Goal: Communication & Community: Answer question/provide support

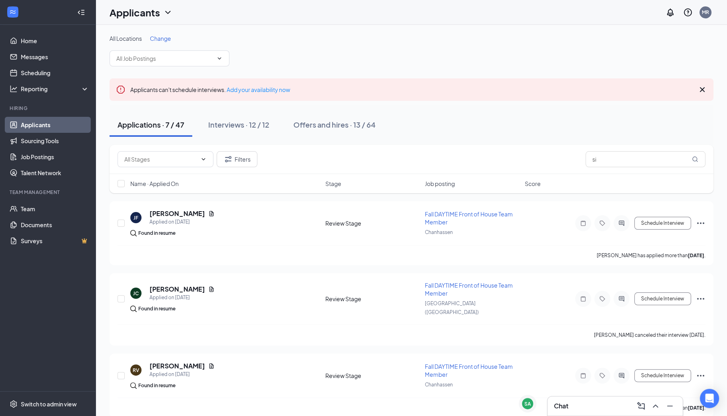
click at [599, 402] on div "Chat" at bounding box center [615, 405] width 122 height 13
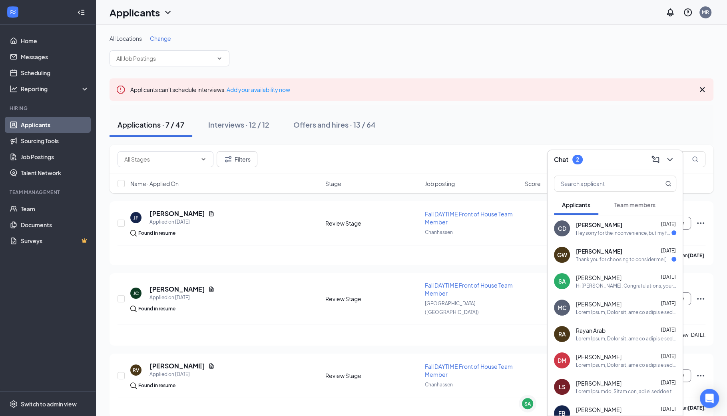
click at [595, 237] on div "CD [PERSON_NAME] [DATE] Hey sorry for the inconvenience, but my friends signed …" at bounding box center [614, 228] width 135 height 26
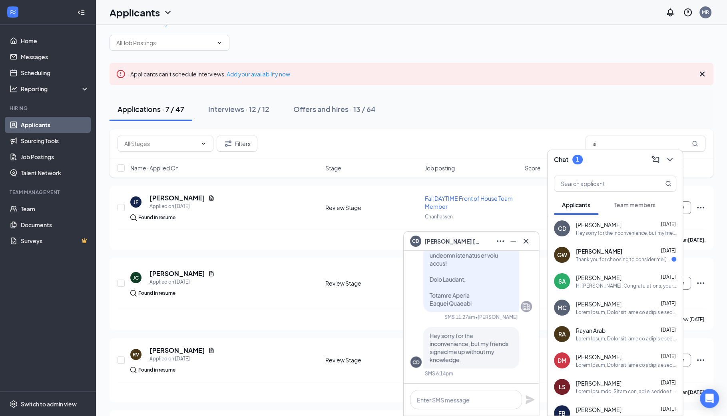
scroll to position [15, 0]
click at [524, 243] on icon "Cross" at bounding box center [525, 240] width 5 height 5
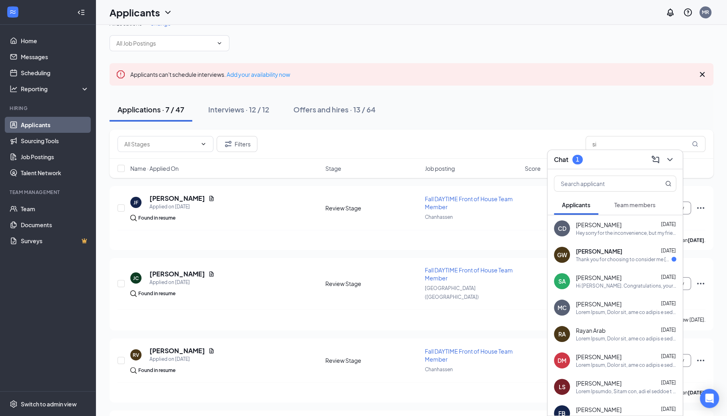
click at [662, 157] on div at bounding box center [669, 159] width 14 height 13
click at [665, 157] on icon "ChevronDown" at bounding box center [670, 160] width 10 height 10
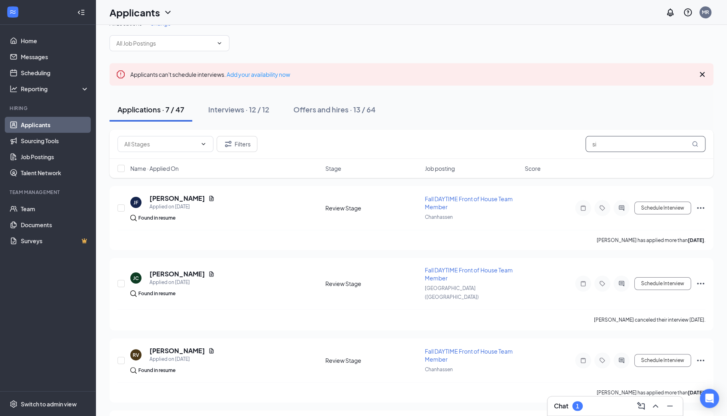
click at [661, 145] on input "si" at bounding box center [645, 144] width 120 height 16
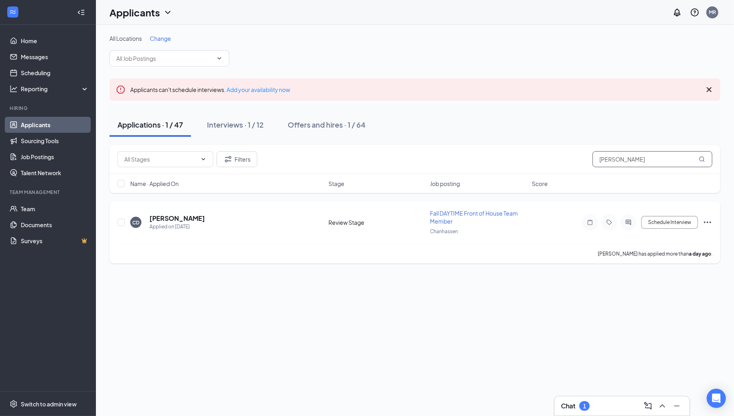
type input "[PERSON_NAME]"
click at [712, 222] on div "CD [PERSON_NAME] Applied on [DATE] Review Stage Fall DAYTIME Front of House Tea…" at bounding box center [414, 232] width 611 height 62
click at [710, 220] on icon "Ellipses" at bounding box center [708, 222] width 10 height 10
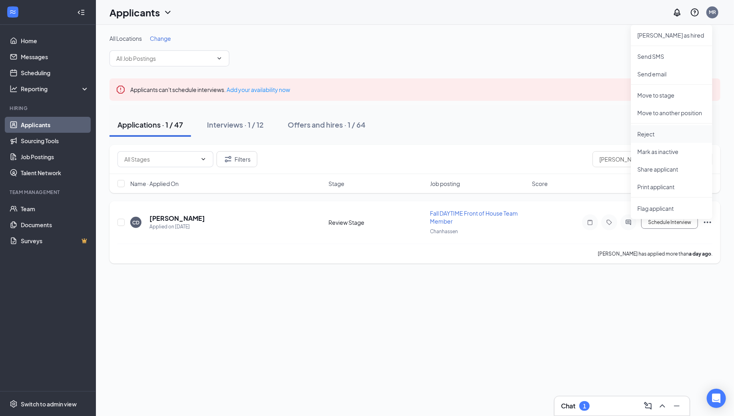
click at [648, 131] on p "Reject" at bounding box center [671, 134] width 69 height 8
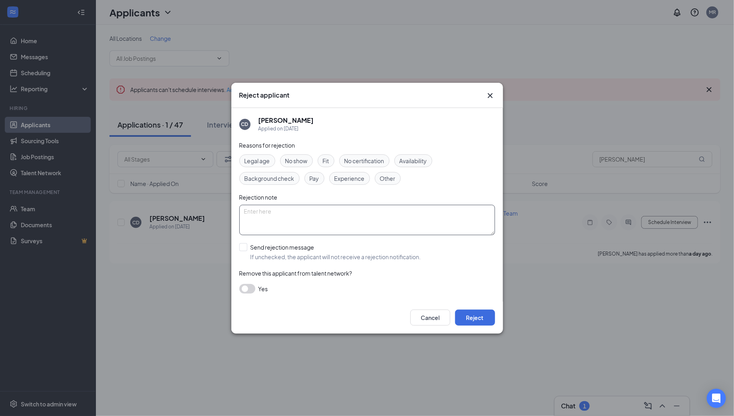
click at [272, 207] on textarea at bounding box center [367, 220] width 256 height 30
type textarea "accidental application"
click at [482, 318] on button "Reject" at bounding box center [475, 317] width 40 height 16
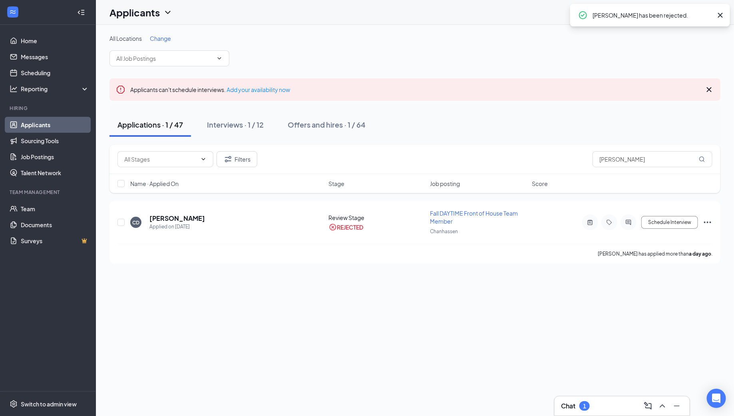
click at [609, 399] on div "Chat 1" at bounding box center [622, 405] width 122 height 13
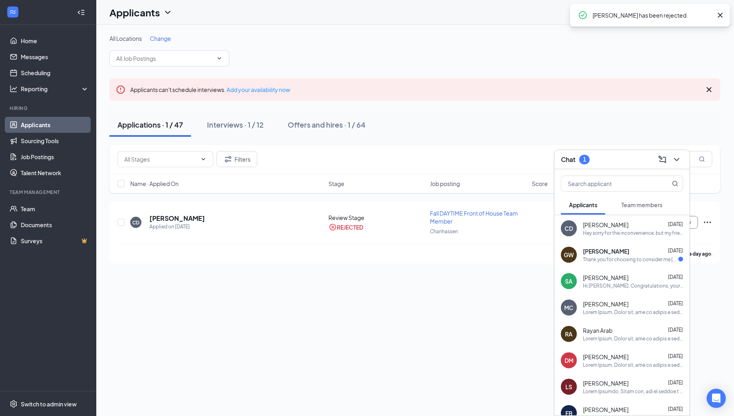
click at [622, 257] on div "Thank you for choosing to consider me [PERSON_NAME] I am younger than 16, im cu…" at bounding box center [630, 259] width 95 height 7
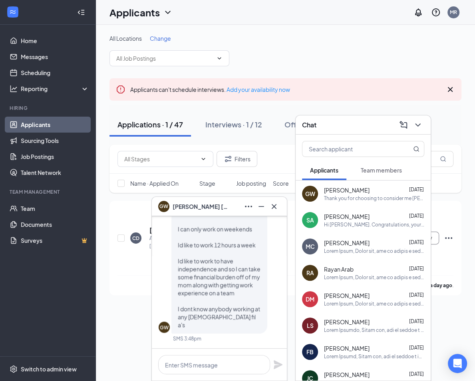
click at [274, 206] on icon "Cross" at bounding box center [274, 206] width 5 height 5
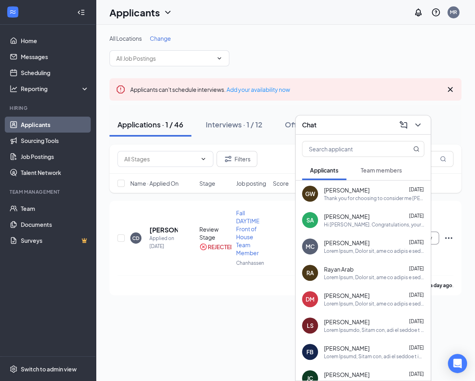
click at [425, 124] on div "Chat" at bounding box center [363, 124] width 135 height 19
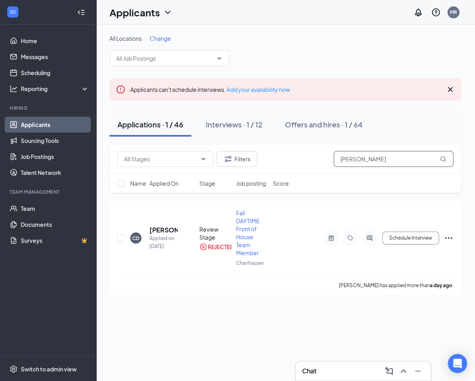
click at [410, 160] on input "[PERSON_NAME]" at bounding box center [394, 159] width 120 height 16
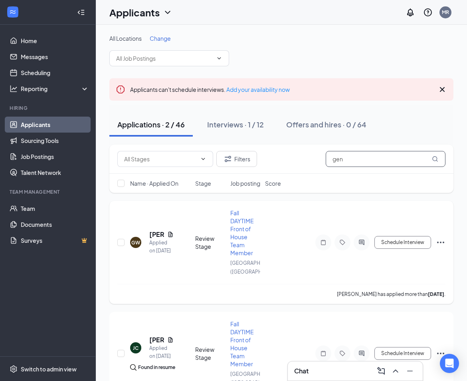
type input "gen"
click at [361, 246] on icon "ActiveChat" at bounding box center [362, 242] width 10 height 6
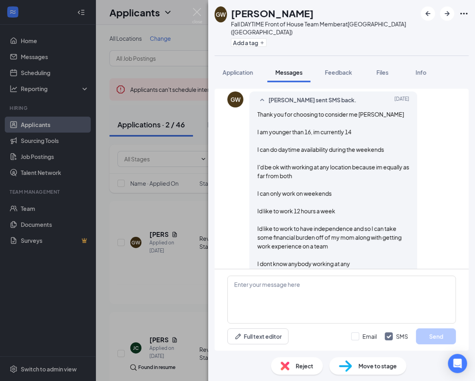
scroll to position [600, 0]
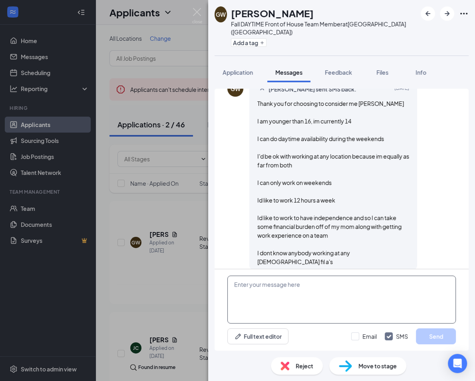
click at [355, 305] on textarea at bounding box center [341, 300] width 229 height 48
paste textarea "Hello, Thank you so much for your interest in joining our team! At this time, t…"
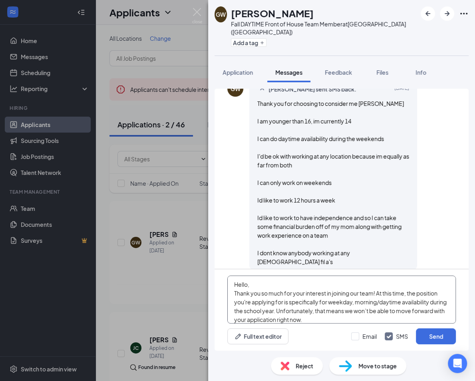
click at [247, 284] on textarea "Hello, Thank you so much for your interest in joining our team! At this time, t…" at bounding box center [341, 300] width 229 height 48
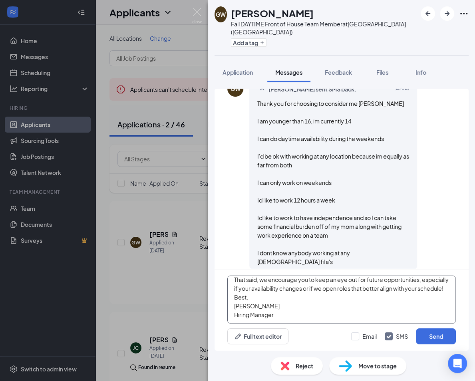
scroll to position [57, 0]
type textarea "Hello, Thank you so much for your interest in joining our team! At this time, t…"
click at [421, 336] on button "Send" at bounding box center [436, 336] width 40 height 16
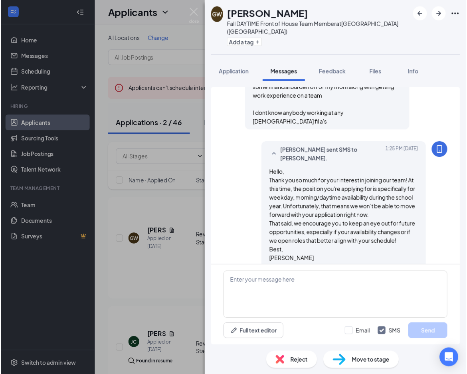
scroll to position [748, 0]
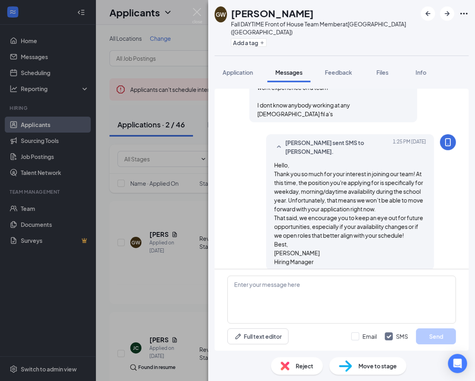
click at [157, 294] on div "GW [PERSON_NAME] Fall DAYTIME Front of House Team Member at [GEOGRAPHIC_DATA] (…" at bounding box center [237, 190] width 475 height 381
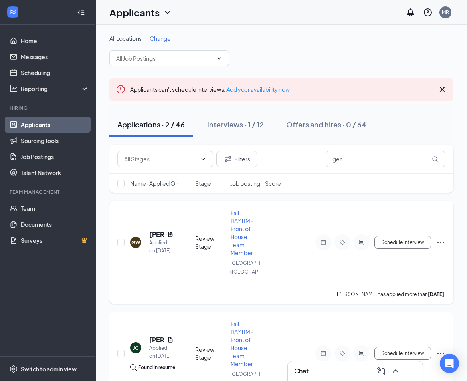
click at [436, 247] on icon "Ellipses" at bounding box center [441, 243] width 10 height 10
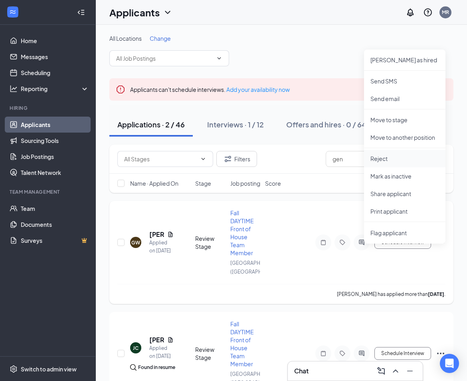
click at [392, 156] on p "Reject" at bounding box center [405, 159] width 69 height 8
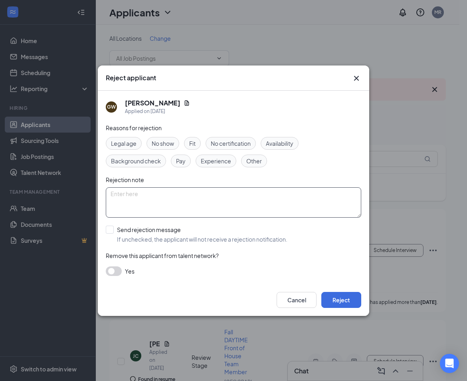
click at [246, 208] on textarea at bounding box center [234, 202] width 256 height 30
type textarea "availability"
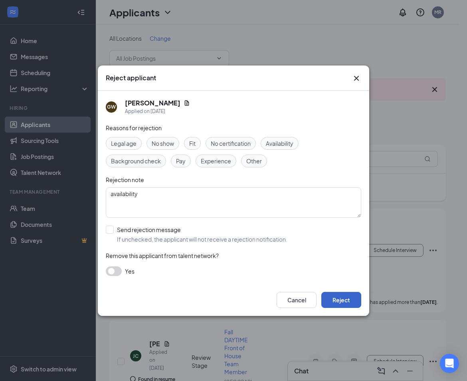
click at [348, 297] on button "Reject" at bounding box center [342, 300] width 40 height 16
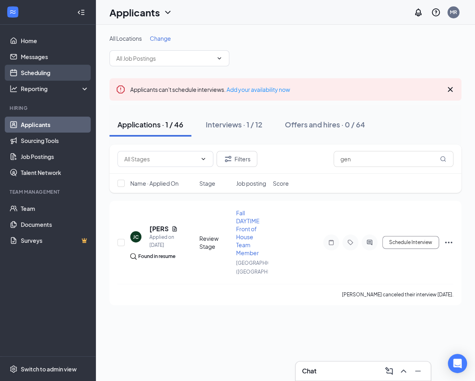
click at [41, 71] on link "Scheduling" at bounding box center [55, 73] width 68 height 16
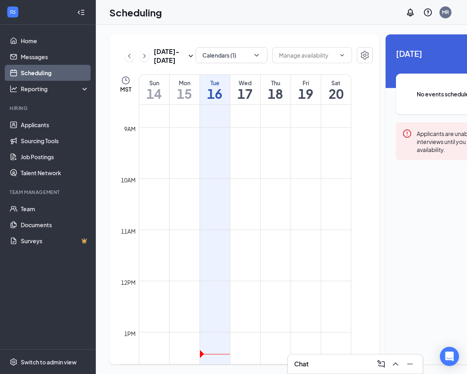
scroll to position [481, 0]
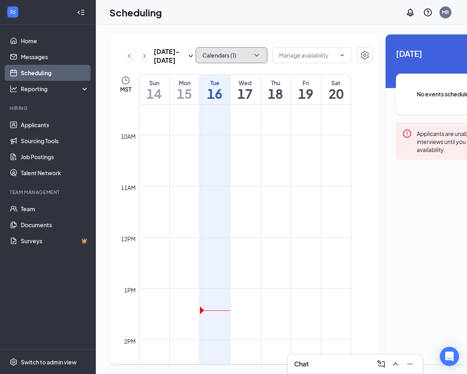
click at [224, 48] on button "Calendars (1)" at bounding box center [232, 55] width 72 height 16
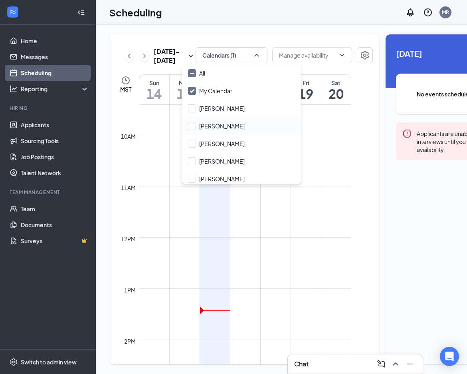
click at [227, 130] on div "[PERSON_NAME]" at bounding box center [242, 126] width 120 height 18
checkbox input "true"
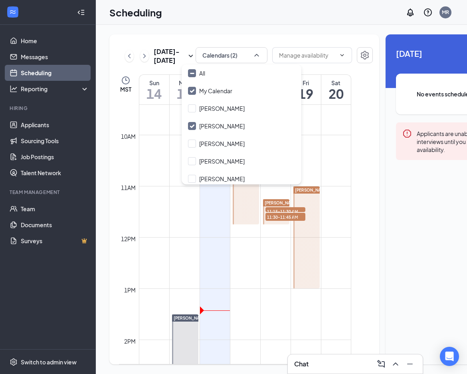
click at [241, 207] on div at bounding box center [246, 179] width 26 height 89
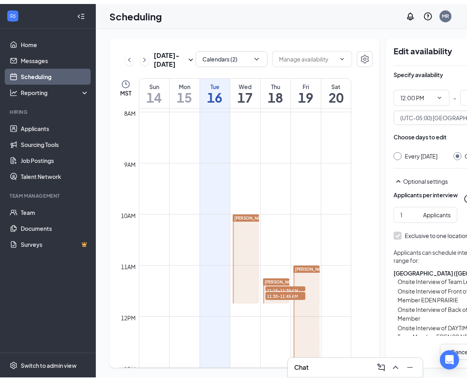
scroll to position [460, 0]
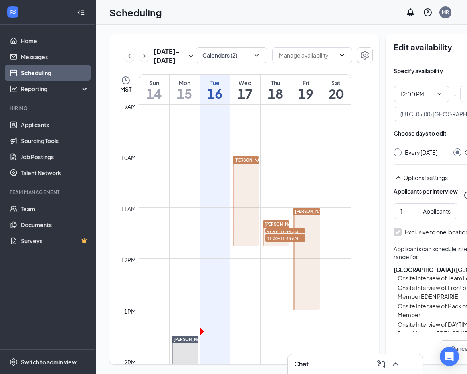
click at [282, 236] on span "11:15-11:30 AM" at bounding box center [286, 232] width 40 height 8
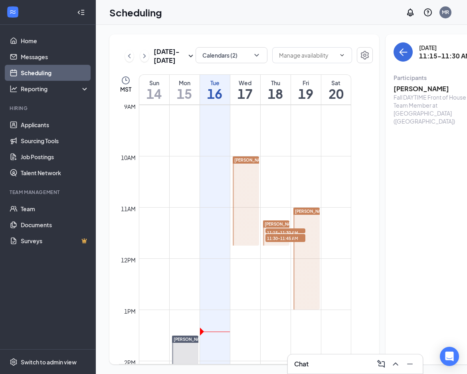
click at [283, 242] on span "11:30-11:45 AM" at bounding box center [286, 238] width 40 height 8
click at [36, 120] on link "Applicants" at bounding box center [55, 125] width 68 height 16
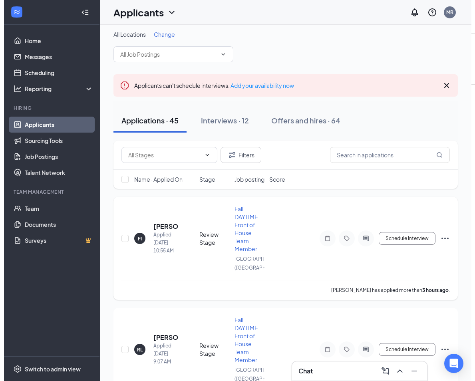
scroll to position [11, 0]
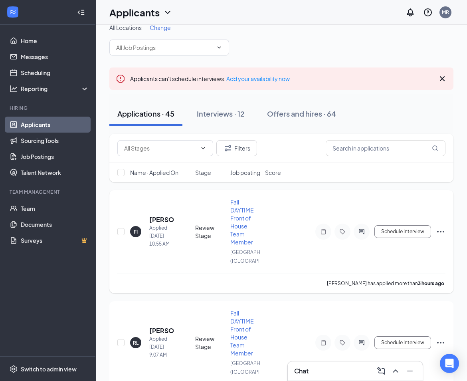
click at [365, 240] on div at bounding box center [362, 232] width 16 height 16
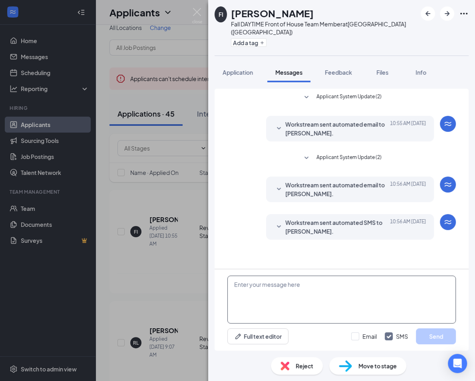
click at [355, 297] on textarea at bounding box center [341, 300] width 229 height 48
paste textarea "Hello, First off, let me extend a warm welcome to [DEMOGRAPHIC_DATA]-fil-A! We …"
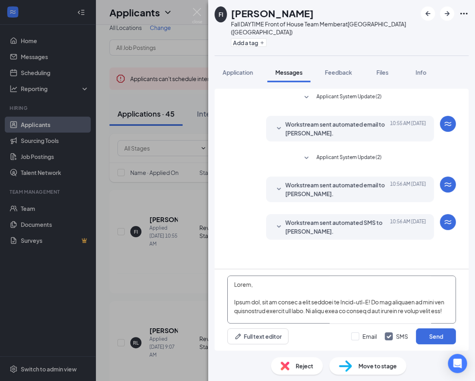
drag, startPoint x: 285, startPoint y: 314, endPoint x: 238, endPoint y: 277, distance: 59.5
click at [238, 277] on textarea at bounding box center [341, 300] width 229 height 48
click at [302, 284] on textarea at bounding box center [341, 300] width 229 height 48
click at [261, 307] on textarea at bounding box center [341, 300] width 229 height 48
click at [429, 297] on textarea at bounding box center [341, 300] width 229 height 48
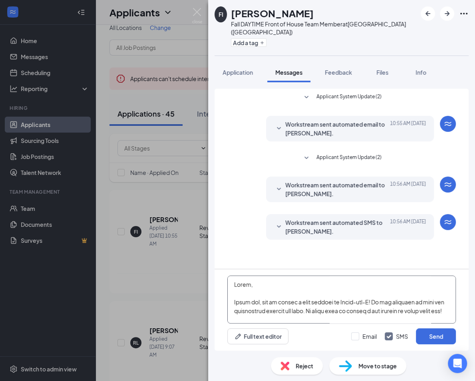
click at [247, 284] on textarea at bounding box center [341, 300] width 229 height 48
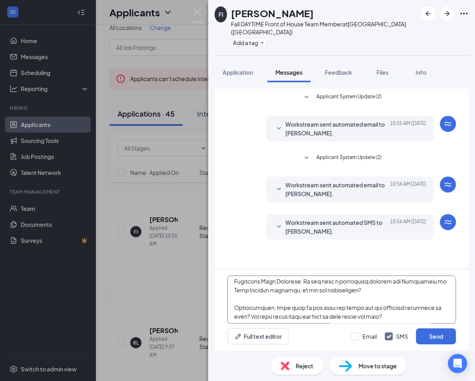
scroll to position [286, 0]
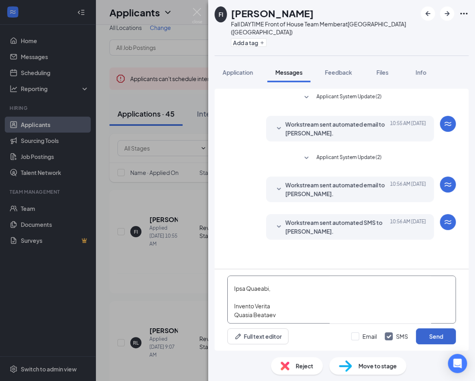
type textarea "Hello [PERSON_NAME], First off, let me extend a warm welcome to [DEMOGRAPHIC_DA…"
click at [425, 337] on button "Send" at bounding box center [436, 336] width 40 height 16
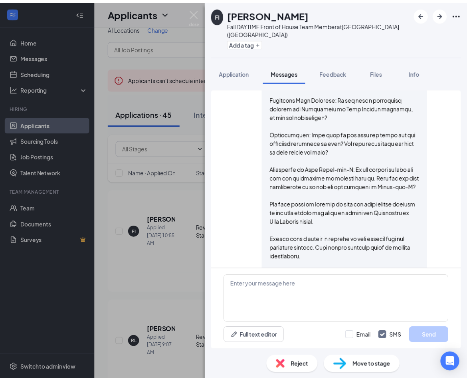
scroll to position [400, 0]
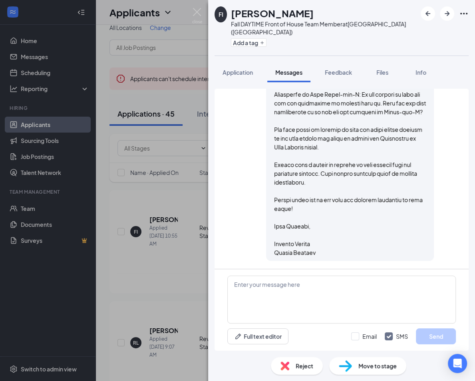
click at [143, 293] on div "FI [PERSON_NAME] Fall DAYTIME Front of House Team Member at [GEOGRAPHIC_DATA] (…" at bounding box center [237, 190] width 475 height 381
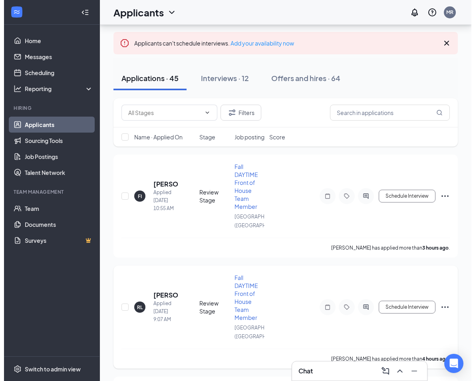
scroll to position [64, 0]
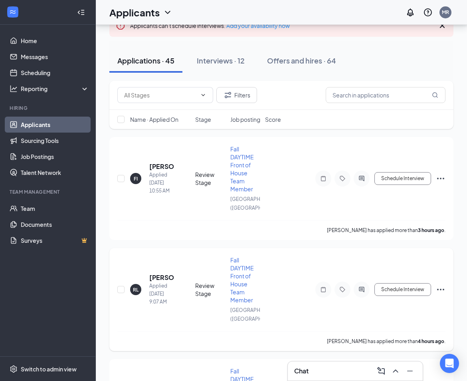
click at [358, 290] on div at bounding box center [362, 290] width 16 height 16
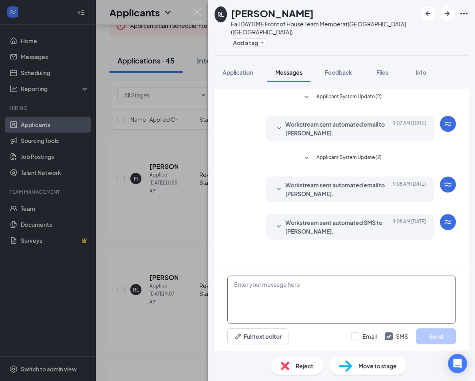
click at [338, 316] on textarea at bounding box center [341, 300] width 229 height 48
paste textarea "Hello, First off, let me extend a warm welcome to [DEMOGRAPHIC_DATA]-fil-A! We …"
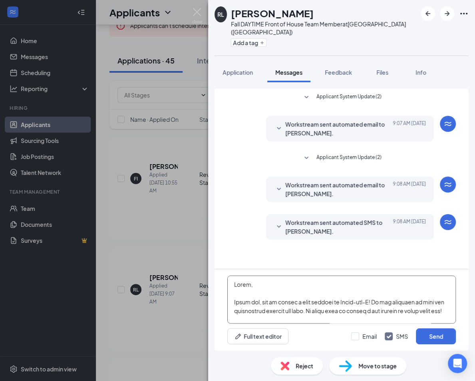
click at [246, 282] on textarea at bounding box center [341, 300] width 229 height 48
type textarea "Hello [PERSON_NAME], First off, let me extend a warm welcome to [DEMOGRAPHIC_DA…"
click at [449, 339] on button "Send" at bounding box center [436, 336] width 40 height 16
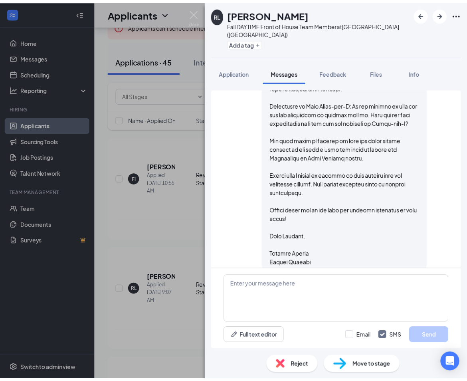
scroll to position [400, 0]
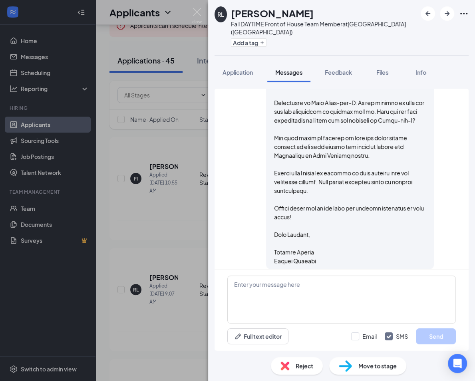
click at [159, 245] on div "RL [PERSON_NAME] Love Fall DAYTIME Front of House Team Member at [GEOGRAPHIC_DA…" at bounding box center [237, 190] width 475 height 381
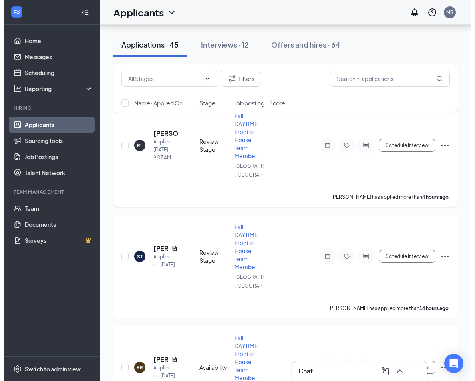
scroll to position [243, 0]
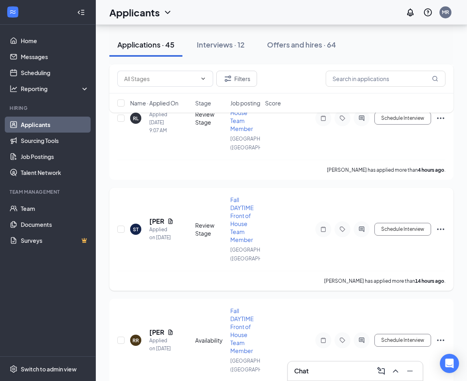
click at [364, 229] on div at bounding box center [362, 229] width 16 height 16
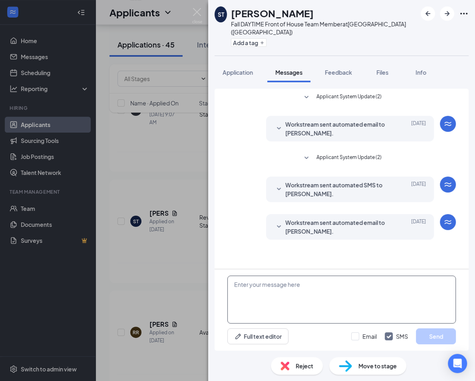
click at [297, 305] on textarea at bounding box center [341, 300] width 229 height 48
paste textarea "Hello, First off, let me extend a warm welcome to [DEMOGRAPHIC_DATA]-fil-A! We …"
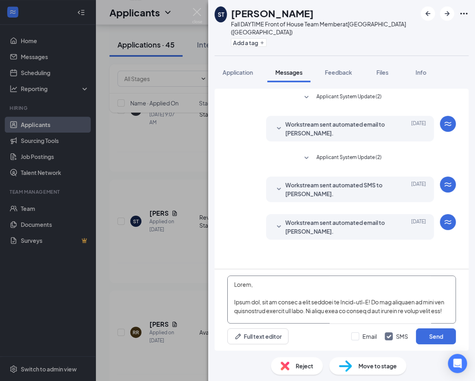
click at [247, 284] on textarea at bounding box center [341, 300] width 229 height 48
type textarea "Hello Semaj, First off, let me extend a warm welcome to [DEMOGRAPHIC_DATA]-fil-…"
click at [429, 334] on button "Send" at bounding box center [436, 336] width 40 height 16
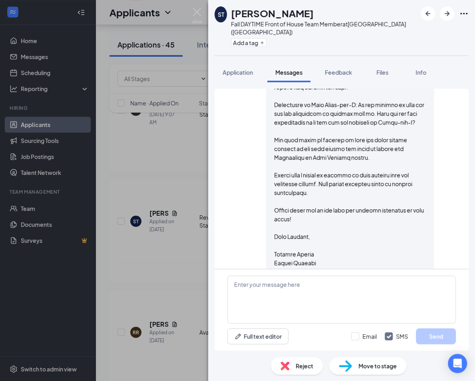
scroll to position [400, 0]
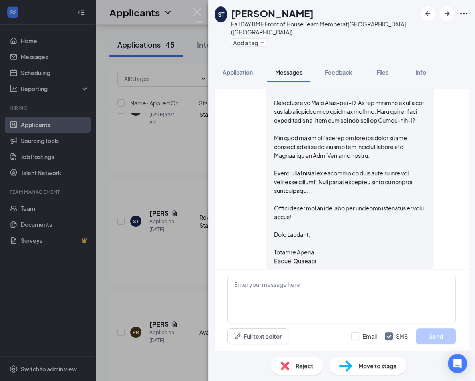
click at [178, 303] on div "ST [PERSON_NAME] Fall DAYTIME Front of House Team Member at [GEOGRAPHIC_DATA] (…" at bounding box center [237, 190] width 475 height 381
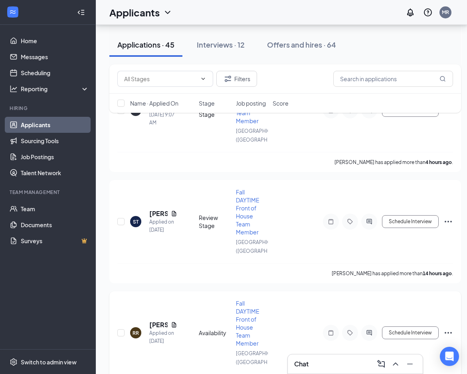
click at [373, 330] on icon "ActiveChat" at bounding box center [370, 332] width 10 height 6
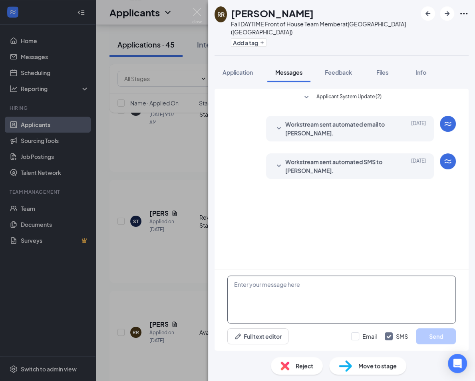
click at [340, 300] on textarea at bounding box center [341, 300] width 229 height 48
paste textarea "Hello, First off, let me extend a warm welcome to [DEMOGRAPHIC_DATA]-fil-A! We …"
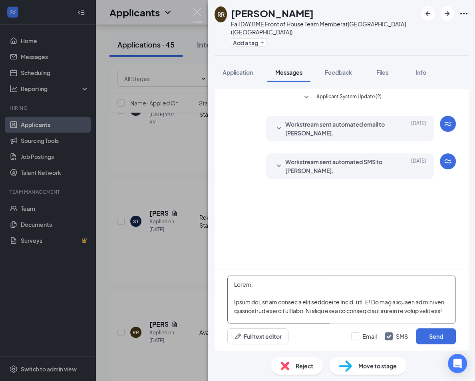
click at [248, 284] on textarea at bounding box center [341, 300] width 229 height 48
type textarea "Hello [PERSON_NAME], First off, let me extend a warm welcome to [DEMOGRAPHIC_DA…"
click at [428, 333] on button "Send" at bounding box center [436, 336] width 40 height 16
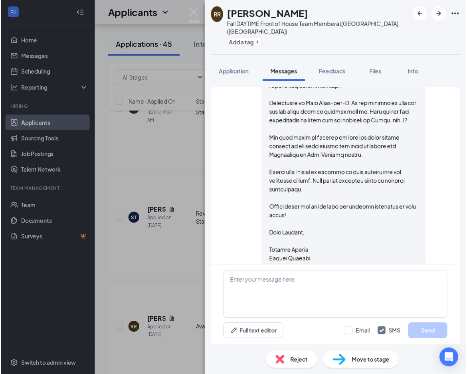
scroll to position [339, 0]
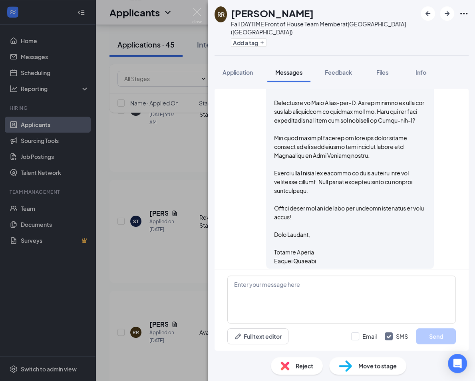
click at [145, 261] on div "[PERSON_NAME] Fall DAYTIME Front of House Team Member at [GEOGRAPHIC_DATA] ([GE…" at bounding box center [237, 190] width 475 height 381
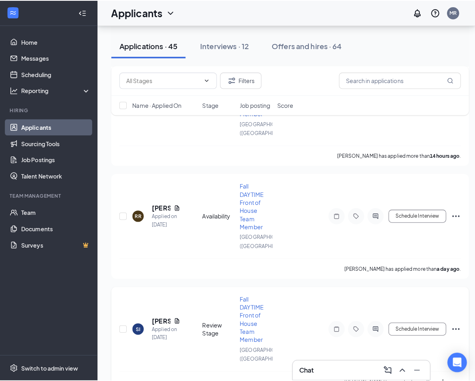
scroll to position [364, 0]
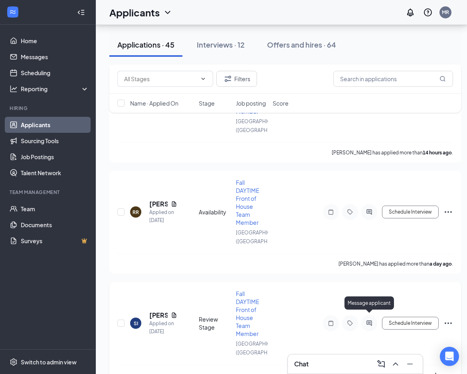
click at [373, 320] on icon "ActiveChat" at bounding box center [370, 323] width 10 height 6
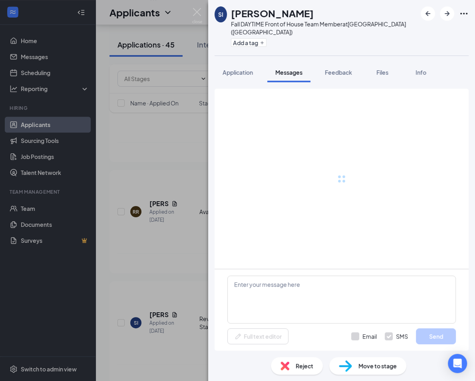
scroll to position [8, 0]
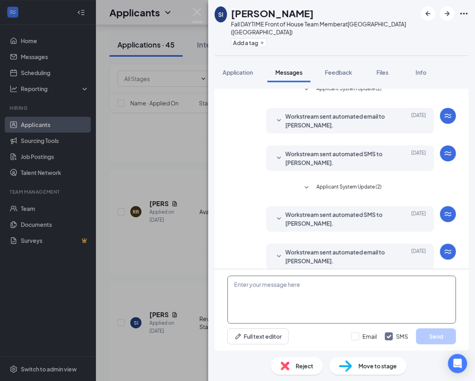
click at [374, 316] on textarea at bounding box center [341, 300] width 229 height 48
paste textarea "Hello, First off, let me extend a warm welcome to [DEMOGRAPHIC_DATA]-fil-A! We …"
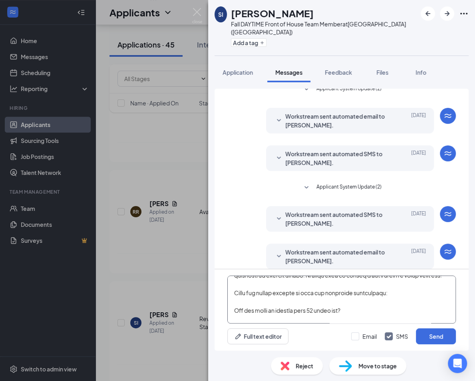
scroll to position [0, 0]
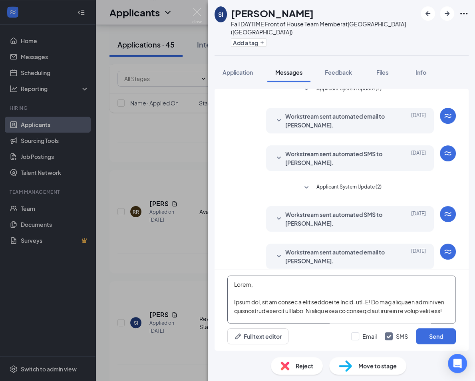
drag, startPoint x: 247, startPoint y: 284, endPoint x: 251, endPoint y: 300, distance: 16.6
click at [247, 284] on textarea at bounding box center [341, 300] width 229 height 48
type textarea "Hello [PERSON_NAME], First off, let me extend a warm welcome to [DEMOGRAPHIC_DA…"
click at [444, 337] on button "Send" at bounding box center [436, 336] width 40 height 16
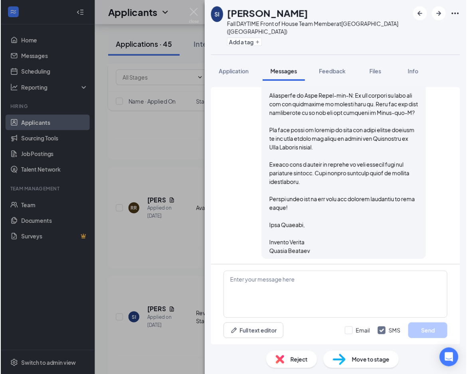
scroll to position [437, 0]
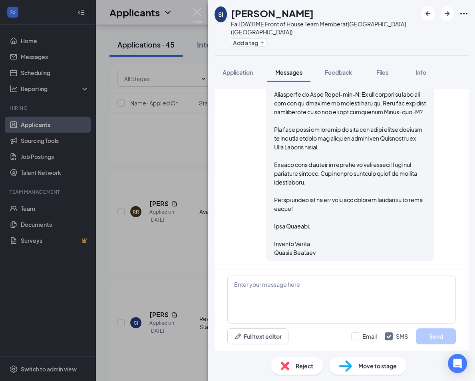
click at [167, 275] on div "SI [PERSON_NAME] Fall DAYTIME Front of House Team Member at [GEOGRAPHIC_DATA] (…" at bounding box center [237, 190] width 475 height 381
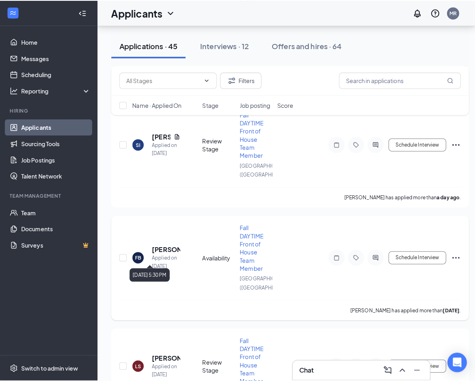
scroll to position [545, 0]
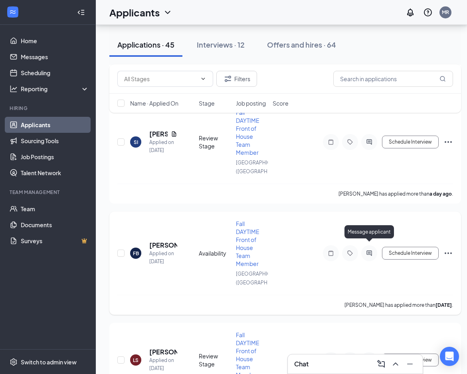
click at [366, 250] on icon "ActiveChat" at bounding box center [370, 253] width 10 height 6
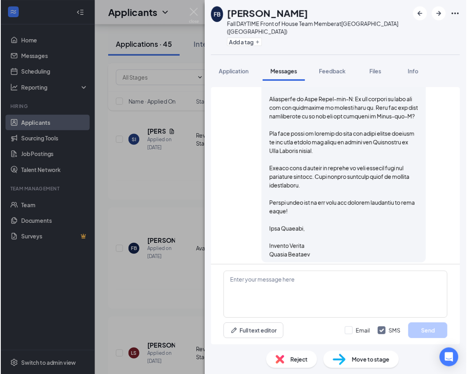
scroll to position [414, 0]
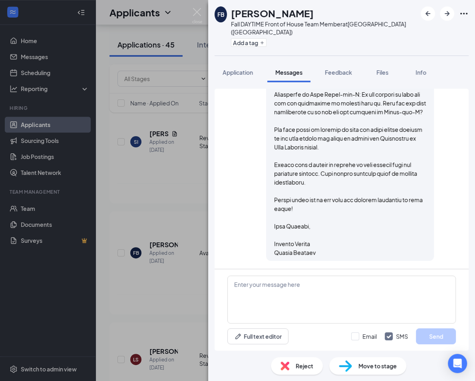
click at [180, 291] on div "FB [PERSON_NAME] Fall DAYTIME Front of House Team Member at [GEOGRAPHIC_DATA] (…" at bounding box center [237, 190] width 475 height 381
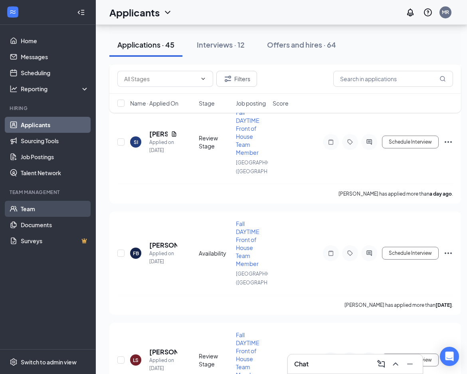
click at [54, 209] on link "Team" at bounding box center [55, 209] width 68 height 16
